Goal: Check status: Check status

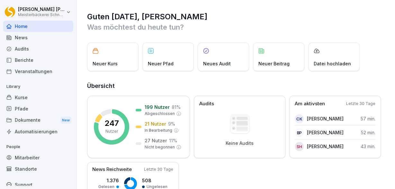
scroll to position [17, 0]
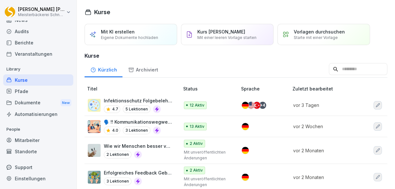
click at [128, 99] on p "Infektionsschutz Folgebelehrung (nach §43 IfSG)" at bounding box center [138, 100] width 69 height 7
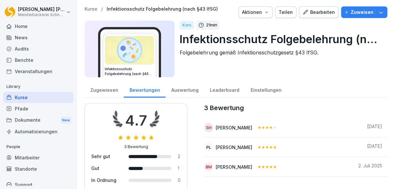
click at [187, 89] on div "Auswertung" at bounding box center [185, 89] width 39 height 16
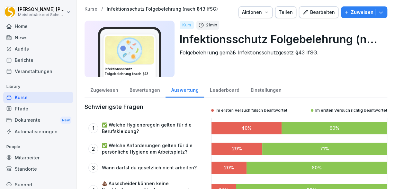
click at [18, 25] on div "Home" at bounding box center [38, 26] width 70 height 11
